Goal: Task Accomplishment & Management: Manage account settings

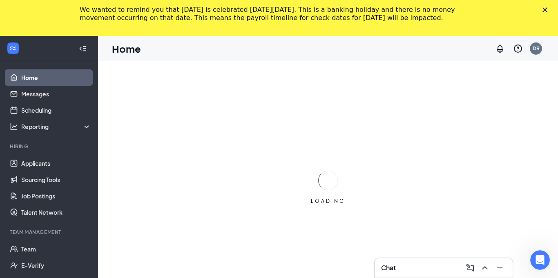
click at [547, 8] on polygon "Close" at bounding box center [545, 9] width 5 height 5
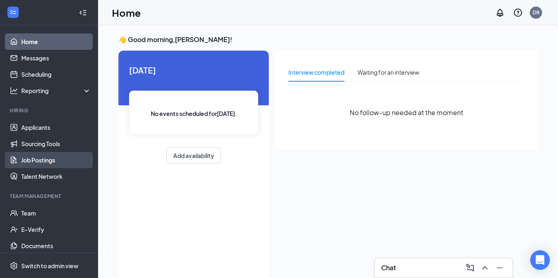
click at [47, 166] on link "Job Postings" at bounding box center [56, 160] width 70 height 16
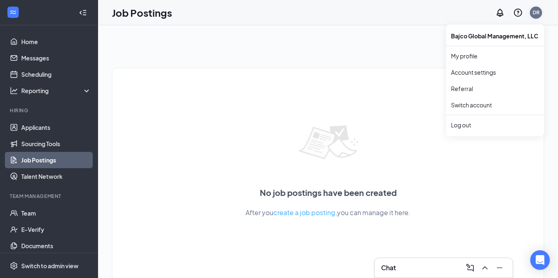
click at [539, 11] on div "DR" at bounding box center [536, 12] width 7 height 7
click at [474, 56] on link "My profile" at bounding box center [495, 56] width 88 height 8
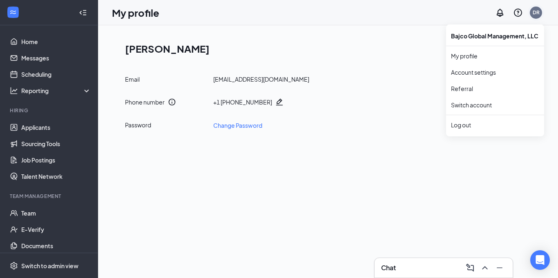
click at [543, 10] on div "DR" at bounding box center [536, 12] width 16 height 16
click at [462, 123] on div "Log out" at bounding box center [495, 125] width 88 height 8
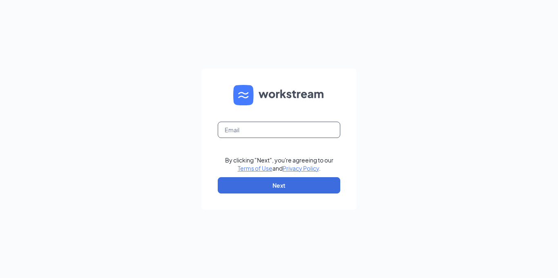
click at [251, 134] on input "text" at bounding box center [279, 130] width 123 height 16
type input "5325@bajco.net"
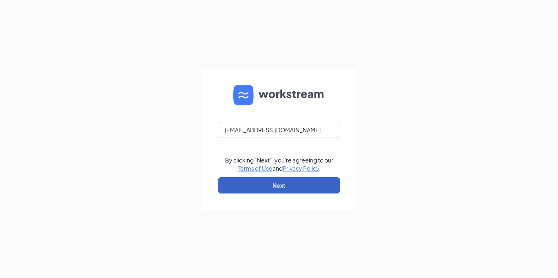
click at [281, 188] on button "Next" at bounding box center [279, 185] width 123 height 16
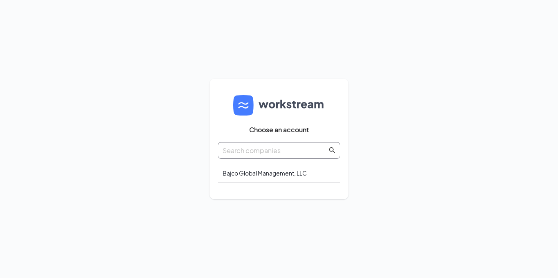
click at [297, 151] on input "text" at bounding box center [275, 150] width 105 height 10
click at [271, 170] on div "Bajco Global Management, LLC" at bounding box center [279, 173] width 123 height 19
click at [266, 173] on div "Bajco Global Management, LLC" at bounding box center [279, 173] width 123 height 19
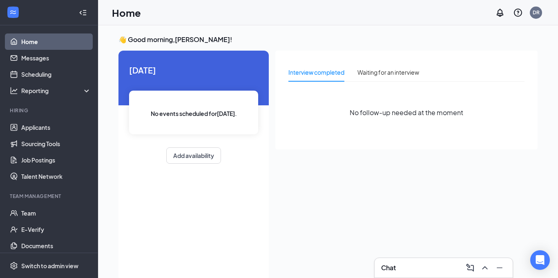
scroll to position [17, 0]
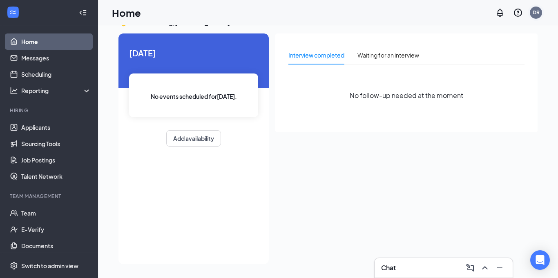
click at [537, 15] on div "DR" at bounding box center [536, 12] width 7 height 7
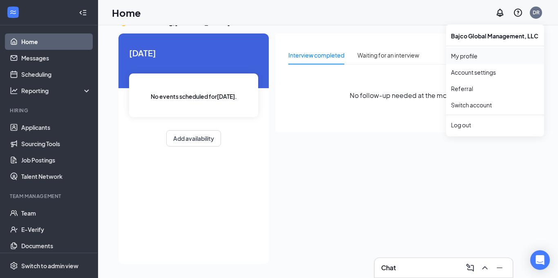
click at [477, 54] on link "My profile" at bounding box center [495, 56] width 88 height 8
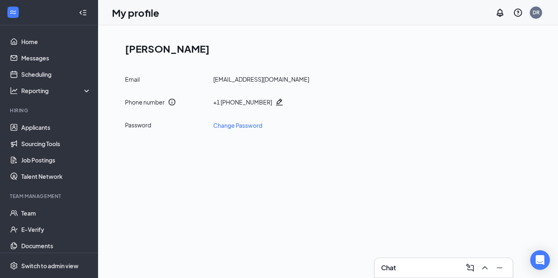
click at [535, 7] on div "DR" at bounding box center [536, 13] width 12 height 12
click at [459, 68] on link "Account settings" at bounding box center [495, 72] width 88 height 8
